Goal: Task Accomplishment & Management: Use online tool/utility

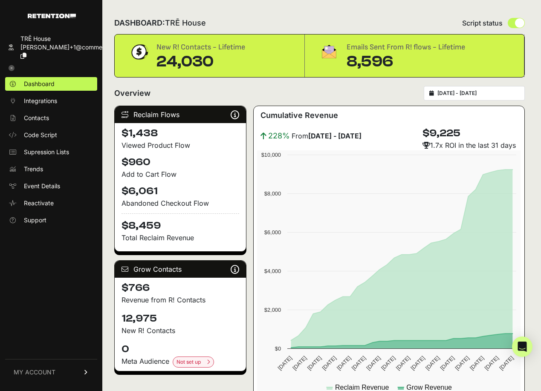
click at [428, 146] on icon at bounding box center [427, 145] width 8 height 7
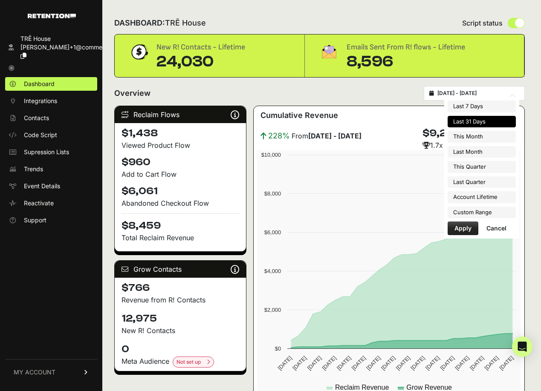
click at [456, 95] on input "[DATE] - [DATE]" at bounding box center [479, 93] width 82 height 7
click at [464, 141] on li "This Month" at bounding box center [482, 137] width 68 height 12
type input "[DATE] - [DATE]"
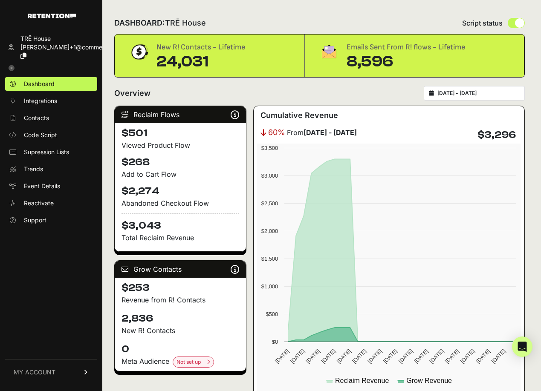
click at [465, 95] on input "[DATE] - [DATE]" at bounding box center [479, 93] width 82 height 7
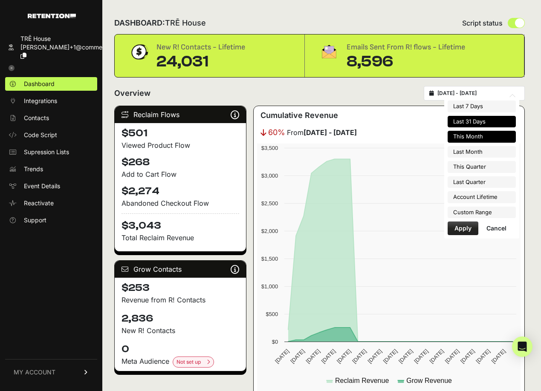
click at [474, 122] on li "Last 31 Days" at bounding box center [482, 122] width 68 height 12
type input "[DATE] - [DATE]"
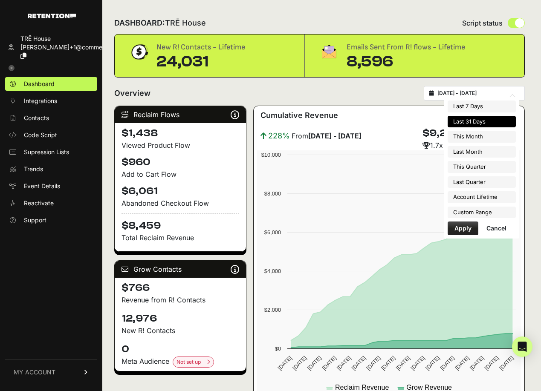
click at [466, 94] on input "2025-08-09 - 2025-09-08" at bounding box center [479, 93] width 82 height 7
click at [460, 170] on li "This Quarter" at bounding box center [482, 167] width 68 height 12
type input "[DATE] - [DATE]"
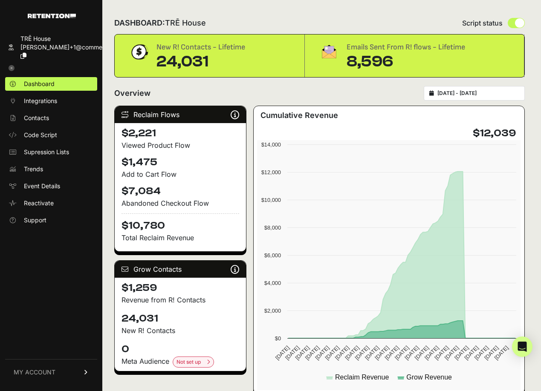
click at [17, 43] on link "TRĒ House [PERSON_NAME]+1@commerc..." at bounding box center [51, 47] width 92 height 31
click at [13, 44] on icon at bounding box center [11, 47] width 5 height 6
click at [21, 46] on link "TRĒ House [PERSON_NAME]+1@commerc..." at bounding box center [51, 47] width 92 height 31
click at [12, 65] on icon at bounding box center [12, 68] width 6 height 6
